Goal: Task Accomplishment & Management: Manage account settings

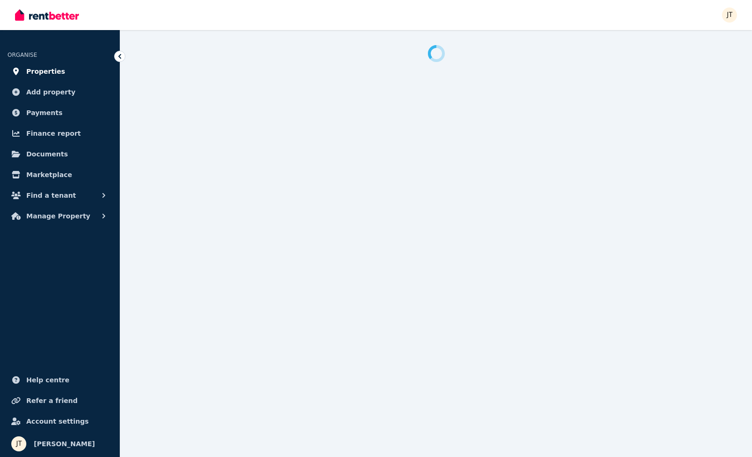
click at [58, 74] on span "Properties" at bounding box center [45, 71] width 39 height 11
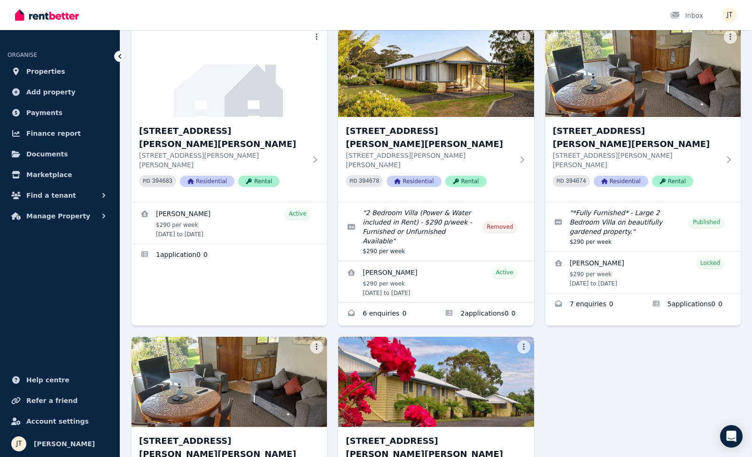
scroll to position [325, 0]
click at [633, 295] on div "1/[GEOGRAPHIC_DATA][PERSON_NAME][PERSON_NAME] [STREET_ADDRESS][PERSON_NAME][PER…" at bounding box center [435, 201] width 609 height 850
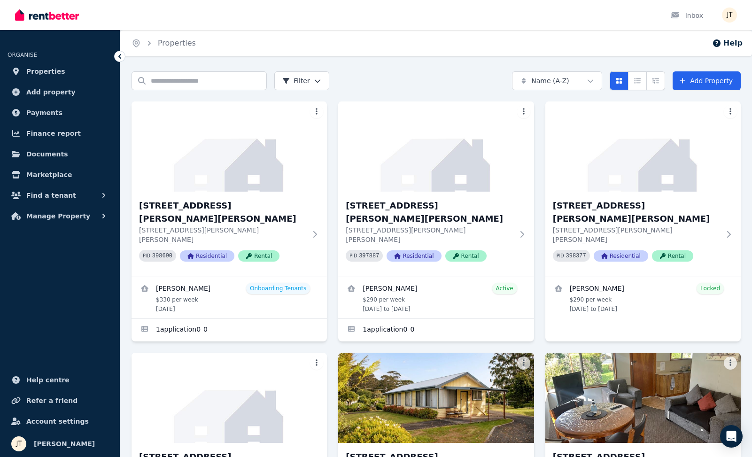
scroll to position [0, 0]
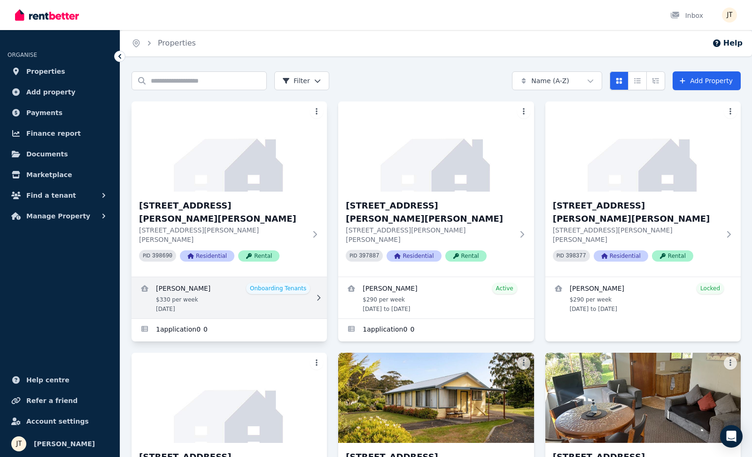
click at [188, 277] on link "View details for Mathieu Venezia" at bounding box center [228, 297] width 195 height 41
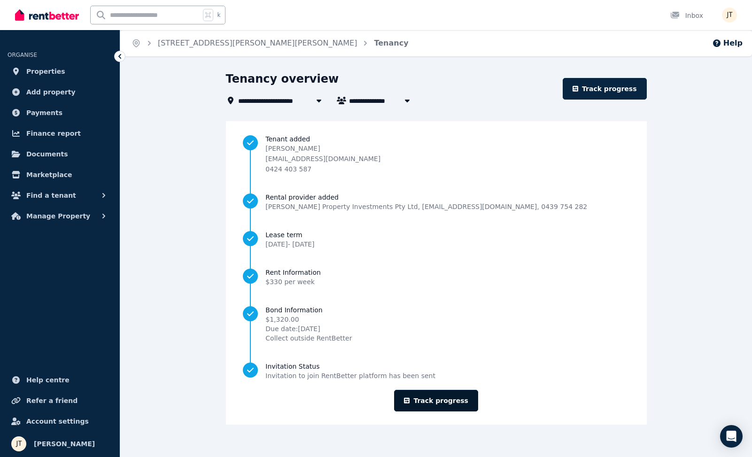
click at [448, 404] on link "Track progress" at bounding box center [436, 401] width 84 height 22
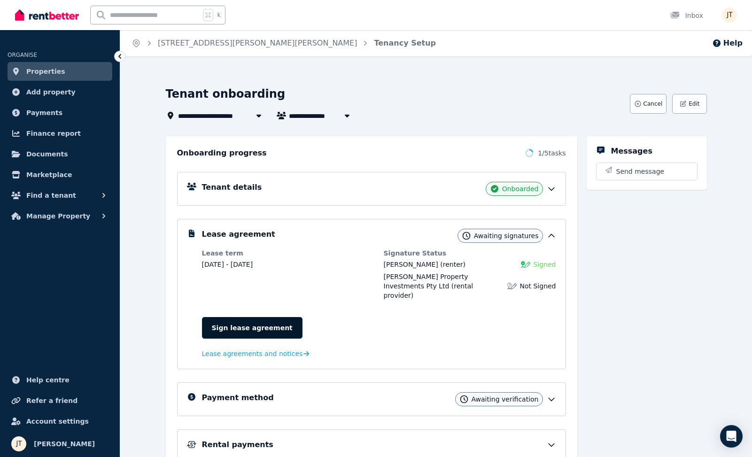
click at [278, 317] on link "Sign lease agreement" at bounding box center [252, 328] width 100 height 22
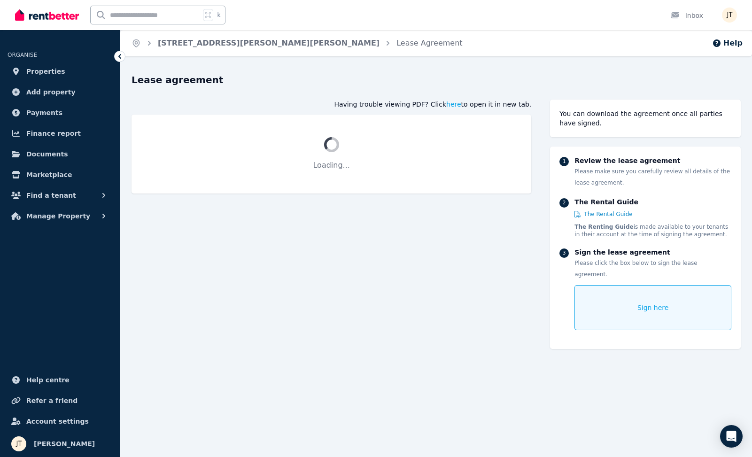
click at [633, 295] on div "Sign here" at bounding box center [652, 307] width 157 height 45
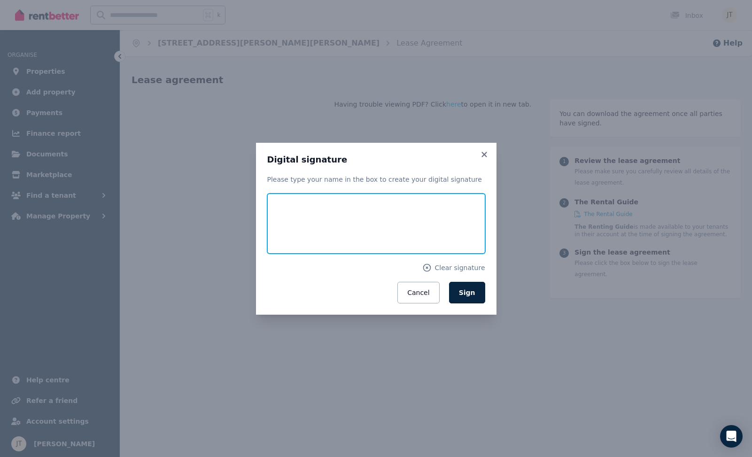
click at [416, 231] on input "text" at bounding box center [376, 223] width 218 height 60
type input "**********"
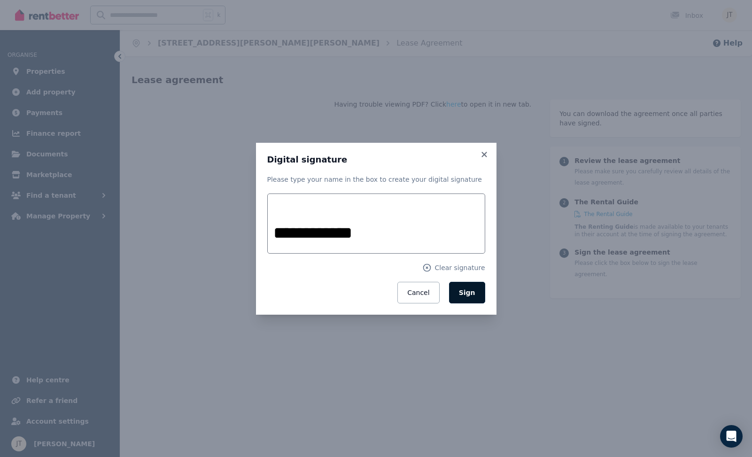
click at [476, 288] on button "Sign" at bounding box center [467, 293] width 36 height 22
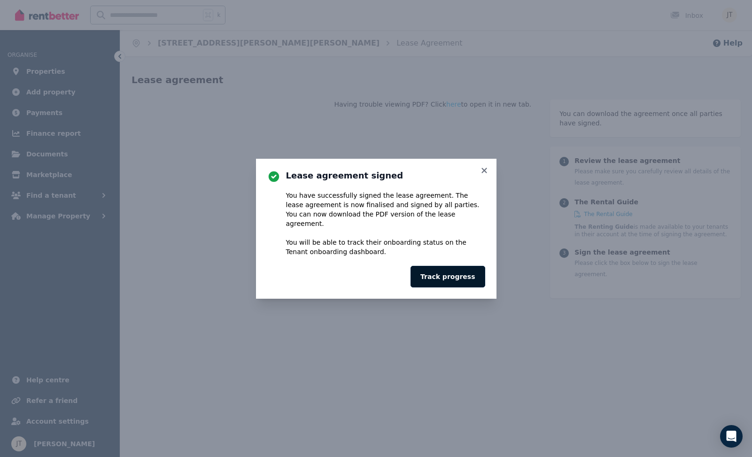
click at [461, 270] on button "Track progress" at bounding box center [447, 277] width 74 height 22
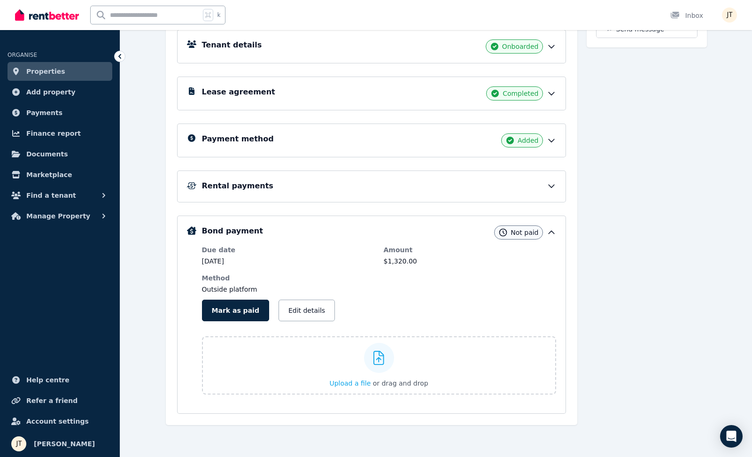
scroll to position [142, 0]
click at [539, 189] on div "Rental payments" at bounding box center [379, 185] width 354 height 11
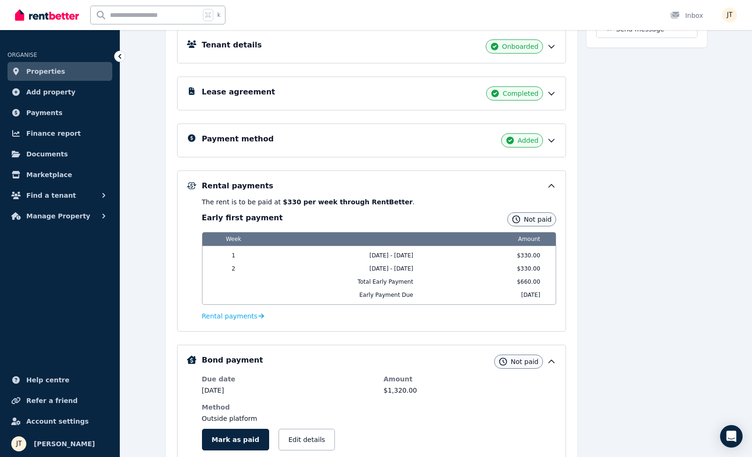
click at [539, 189] on div "Rental payments" at bounding box center [379, 185] width 354 height 11
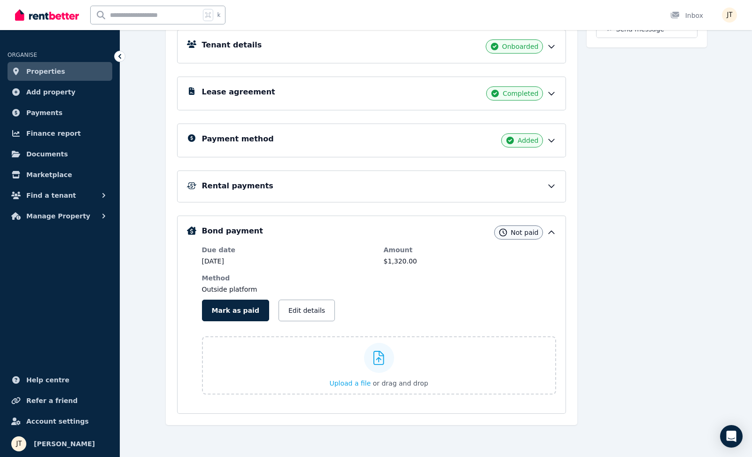
click at [58, 75] on span "Properties" at bounding box center [45, 71] width 39 height 11
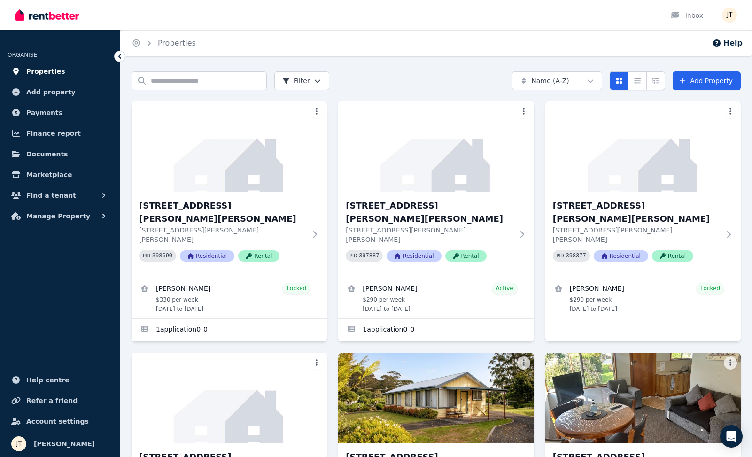
click at [40, 71] on span "Properties" at bounding box center [45, 71] width 39 height 11
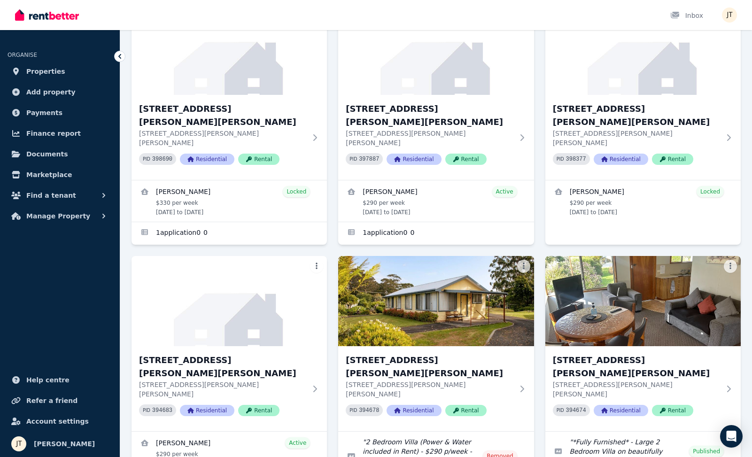
scroll to position [85, 0]
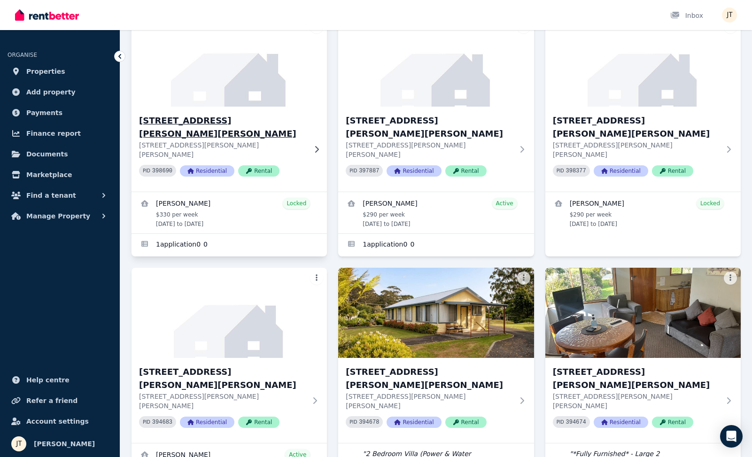
click at [191, 123] on h3 "[STREET_ADDRESS][PERSON_NAME][PERSON_NAME]" at bounding box center [222, 127] width 167 height 26
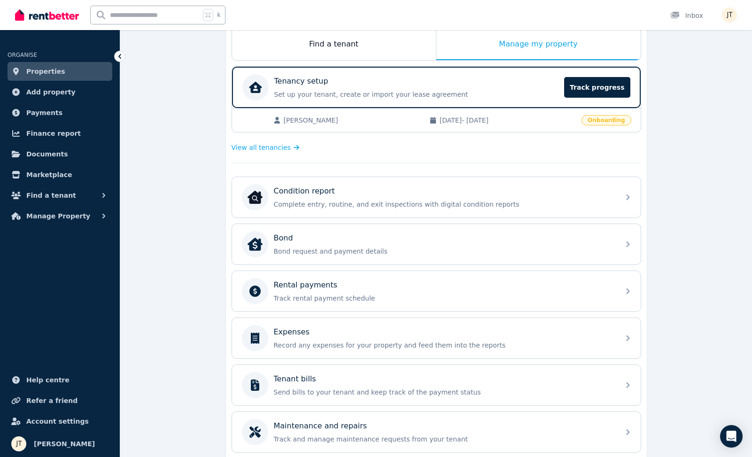
scroll to position [178, 0]
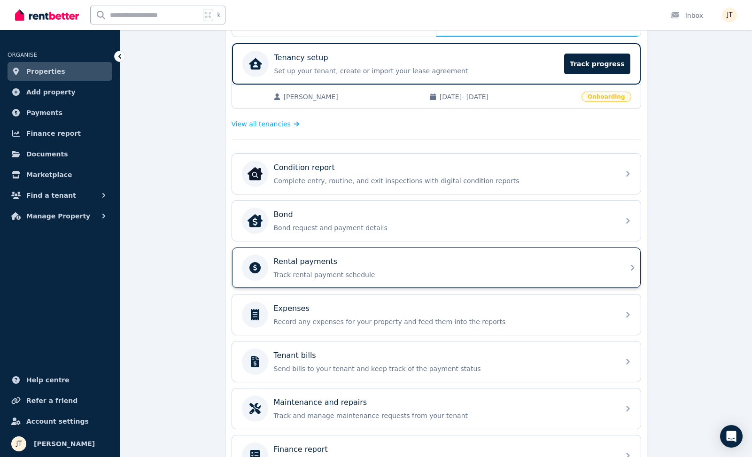
click at [346, 270] on p "Track rental payment schedule" at bounding box center [444, 274] width 340 height 9
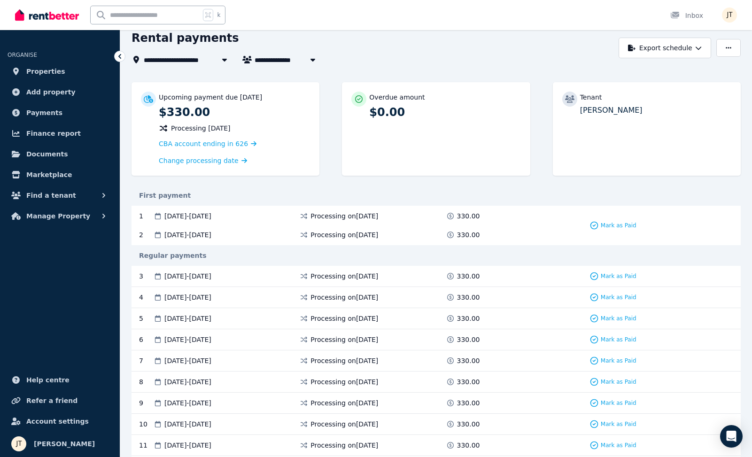
scroll to position [51, 0]
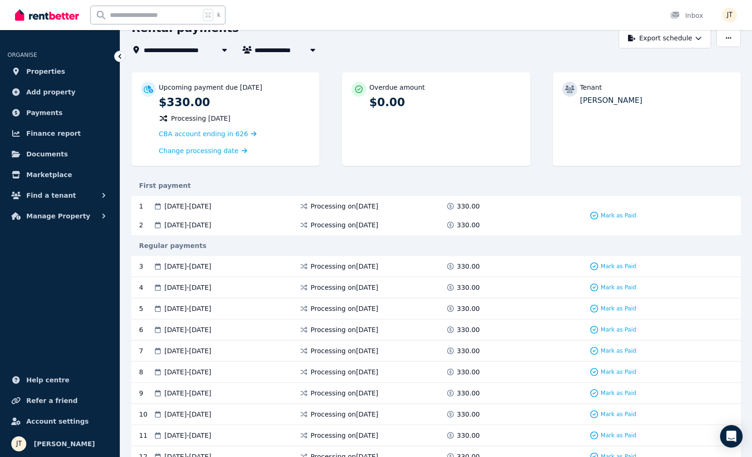
click at [377, 211] on div "1 15 Sep 2025 - 21 Sep 2025 Processing on 15 Sep 2025 330.00 Mark as Paid 2 22 …" at bounding box center [435, 215] width 609 height 39
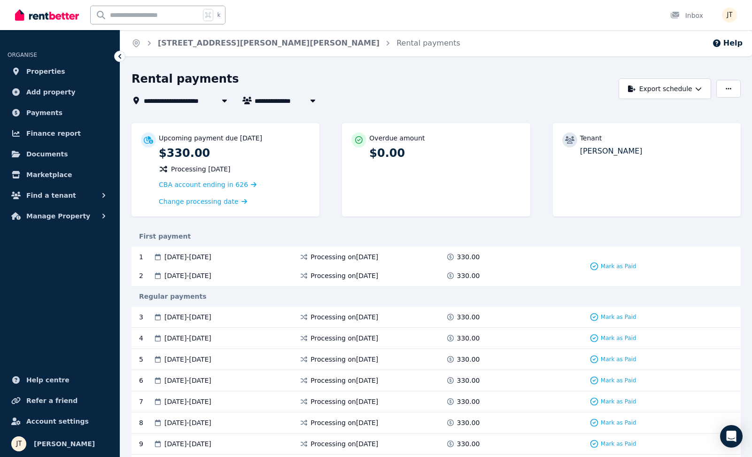
scroll to position [0, 0]
click at [726, 92] on icon "button" at bounding box center [728, 88] width 6 height 7
click at [700, 111] on div "Adjust Rent" at bounding box center [696, 111] width 78 height 9
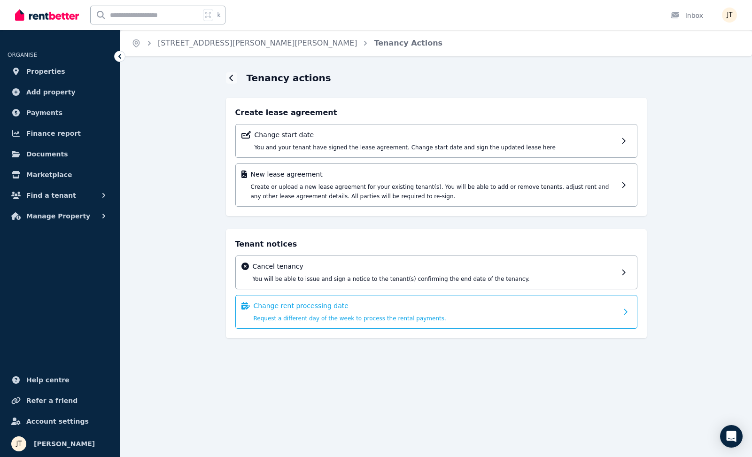
click at [450, 315] on div "Change rent processing date Request a different day of the week to process the …" at bounding box center [436, 312] width 364 height 22
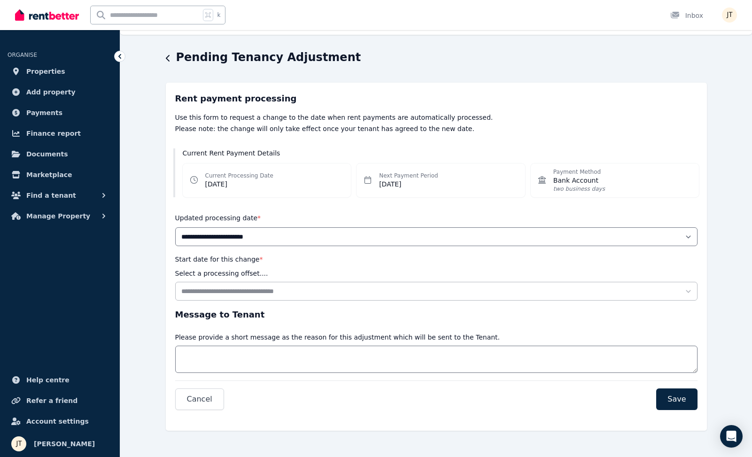
scroll to position [22, 0]
click at [55, 69] on span "Properties" at bounding box center [45, 71] width 39 height 11
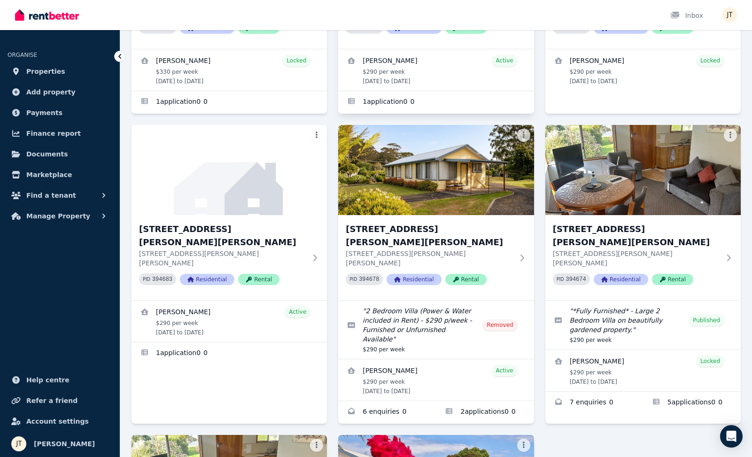
scroll to position [229, 0]
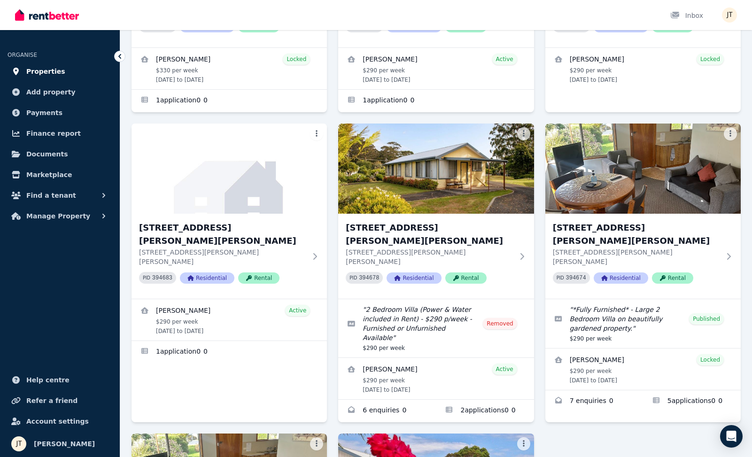
click at [45, 71] on span "Properties" at bounding box center [45, 71] width 39 height 11
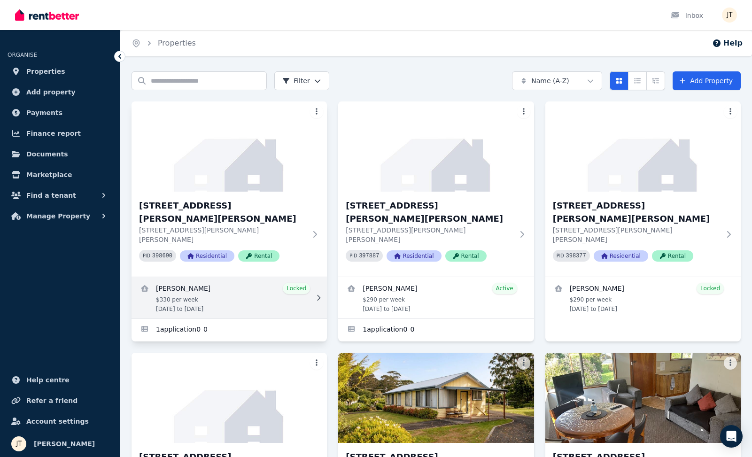
click at [253, 281] on link "View details for Mathieu Venezia" at bounding box center [228, 297] width 195 height 41
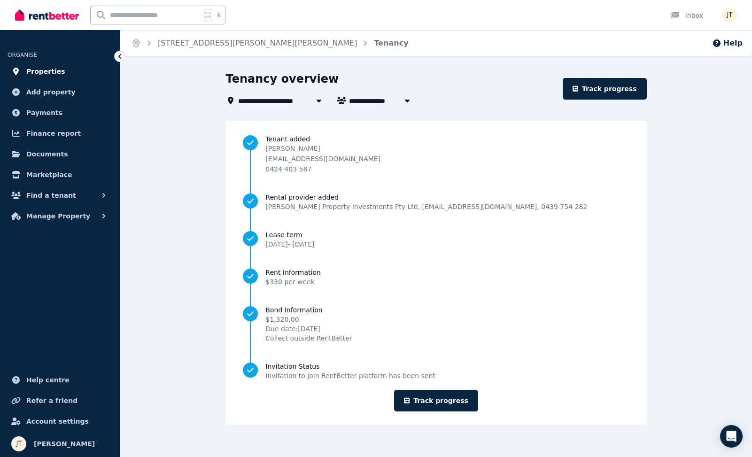
click at [46, 71] on span "Properties" at bounding box center [45, 71] width 39 height 11
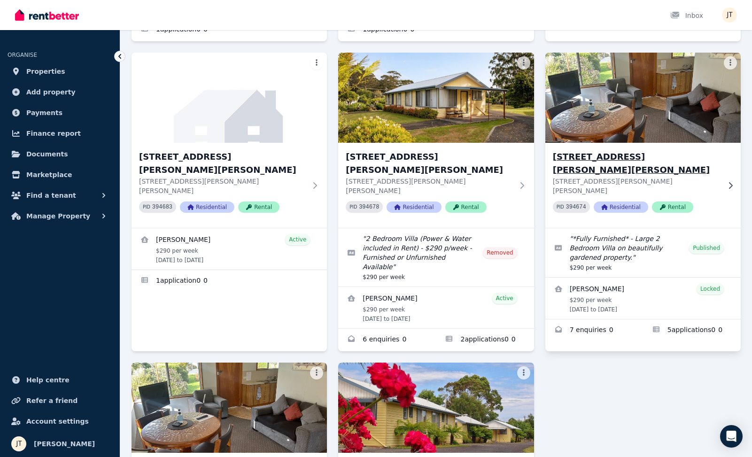
scroll to position [257, 0]
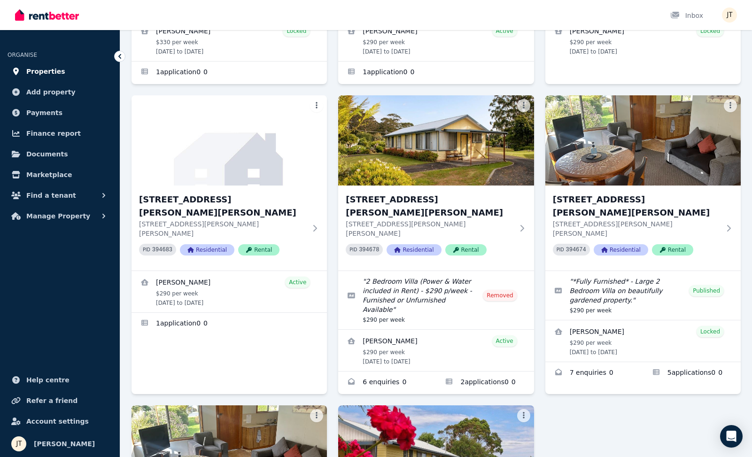
click at [36, 67] on span "Properties" at bounding box center [45, 71] width 39 height 11
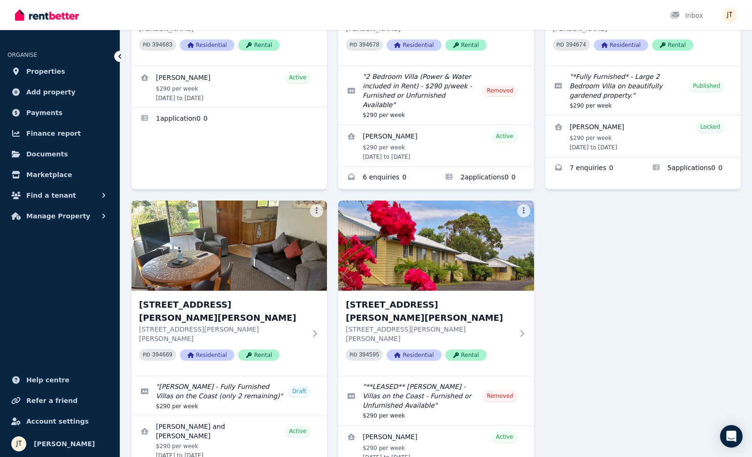
scroll to position [461, 0]
